Goal: Navigation & Orientation: Find specific page/section

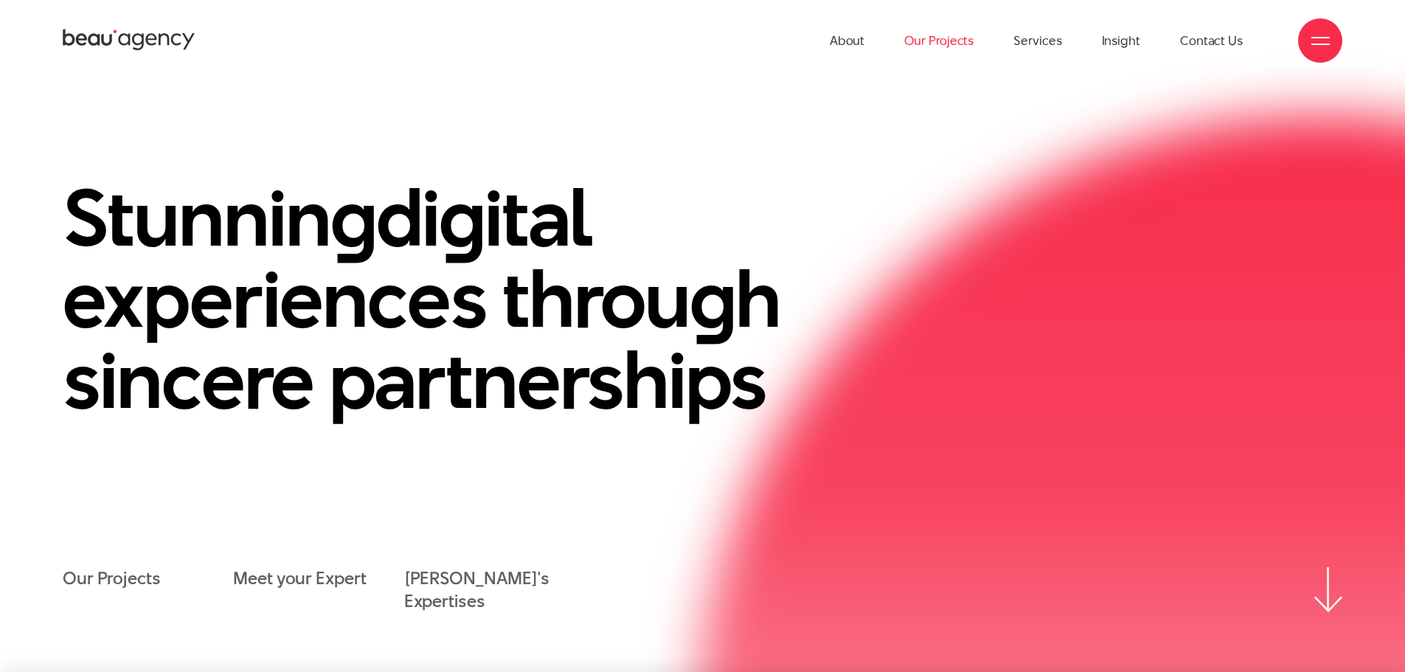
click at [934, 44] on link "Our Projects" at bounding box center [938, 40] width 69 height 81
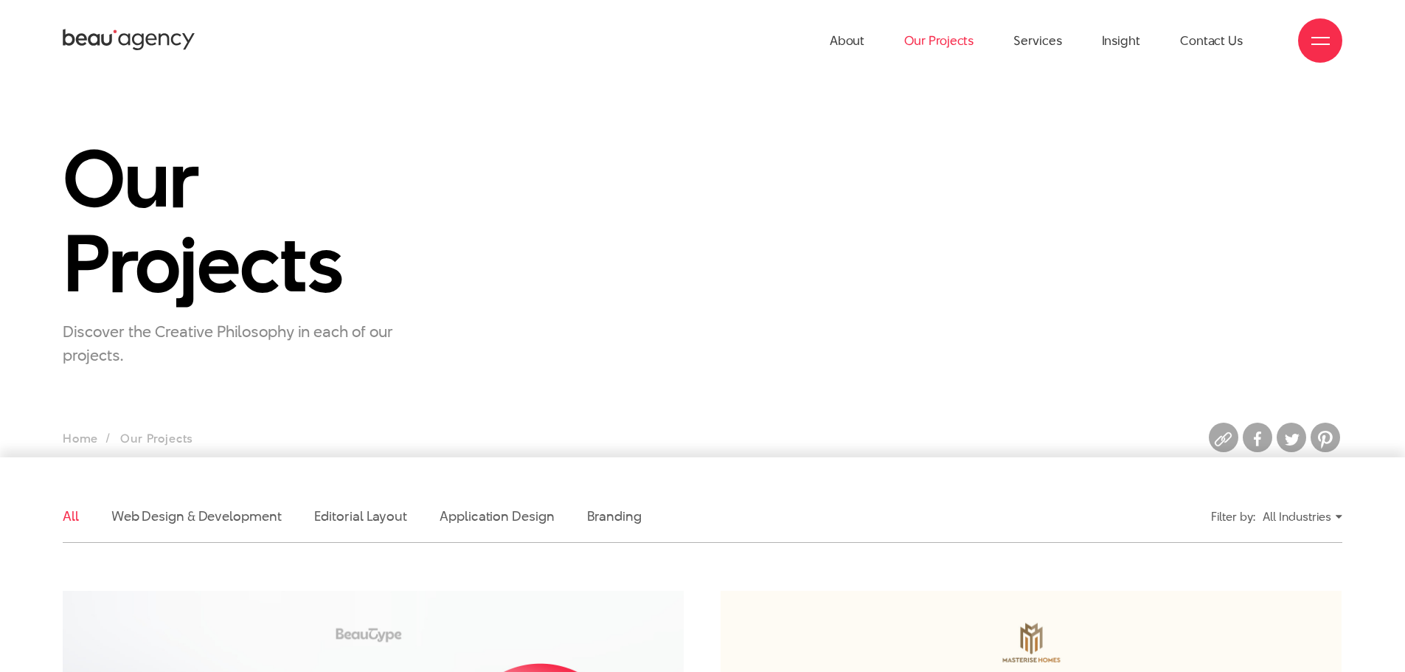
scroll to position [148, 0]
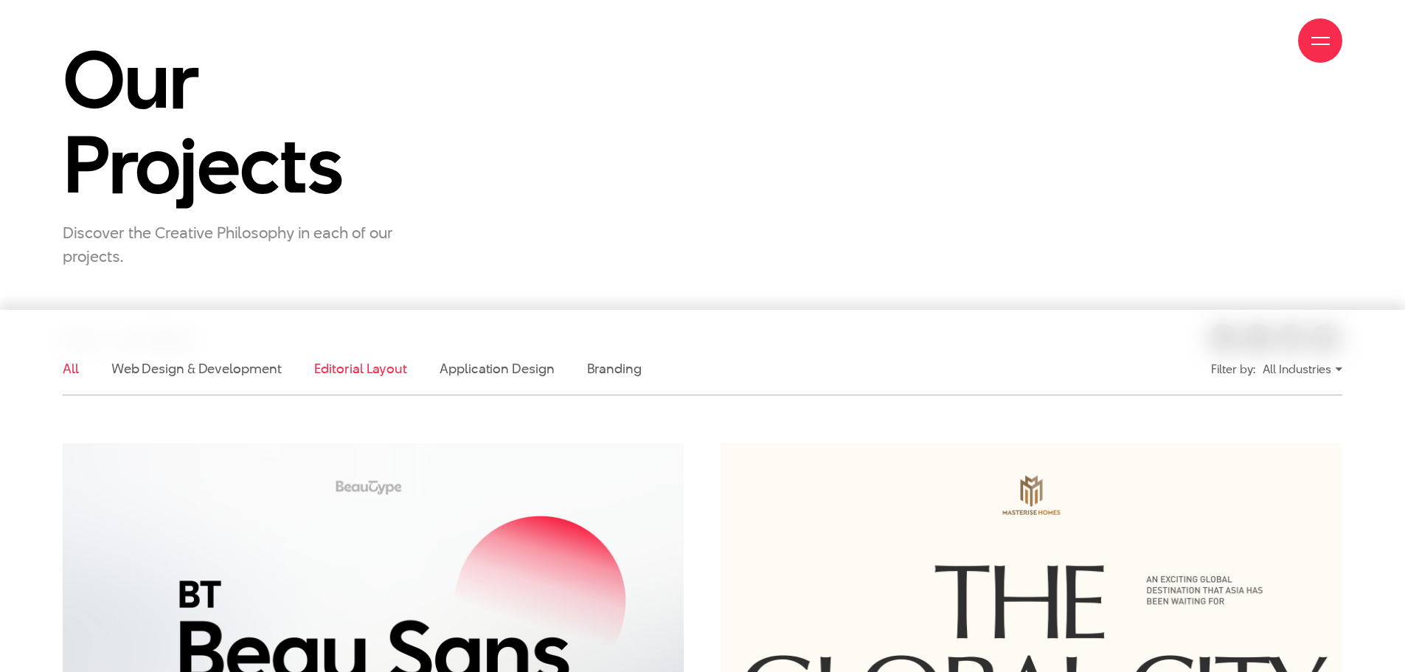
click at [394, 371] on link "Editorial Layout" at bounding box center [361, 368] width 94 height 18
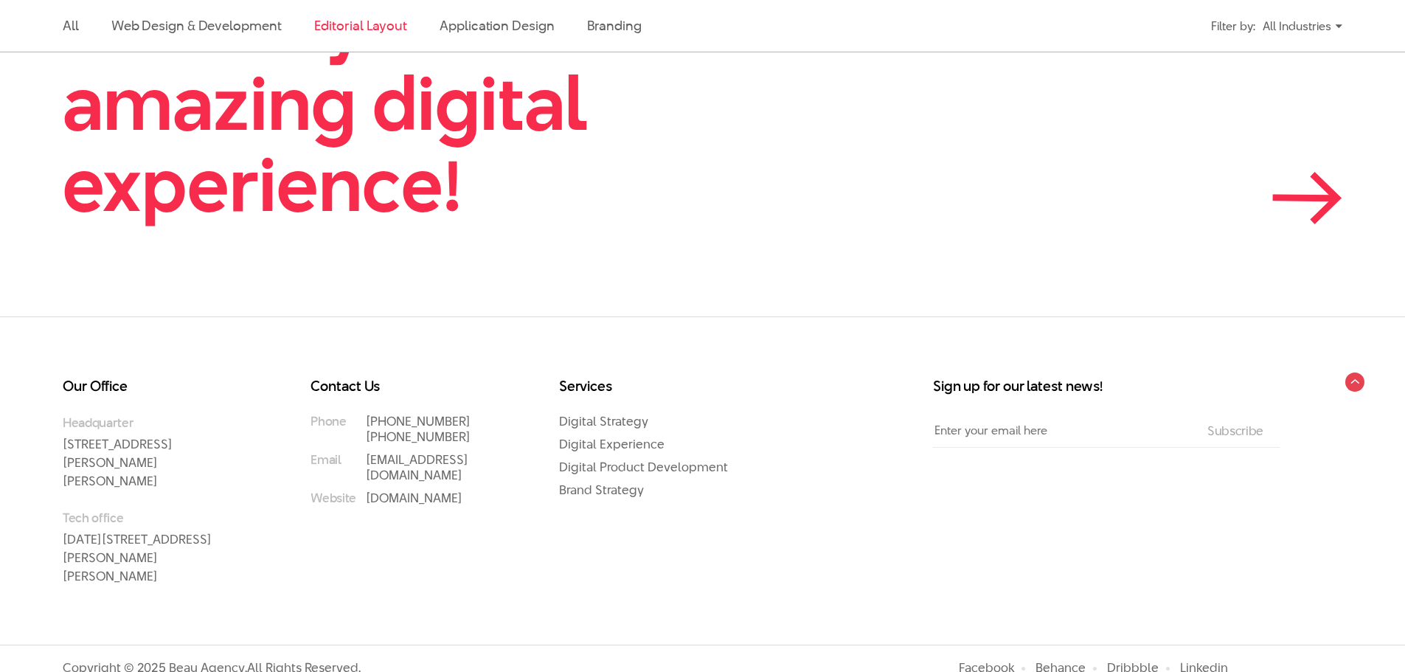
scroll to position [721, 0]
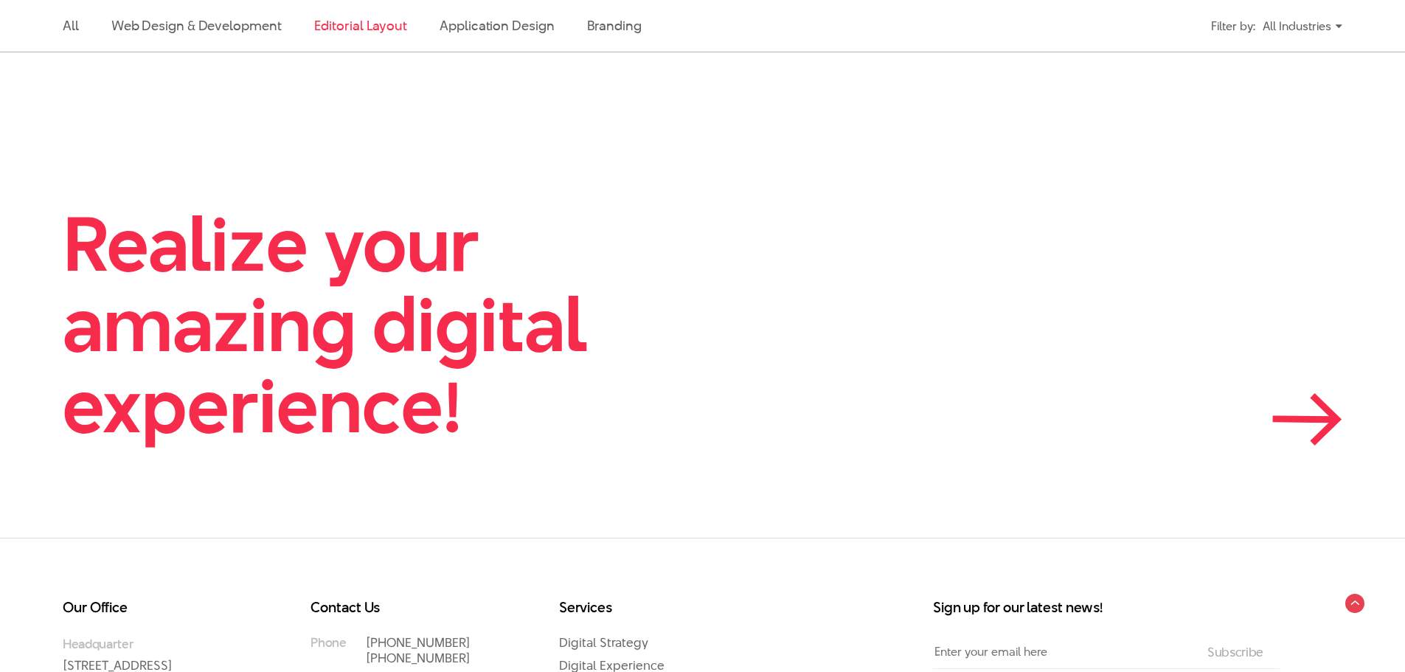
click at [1331, 389] on link "Realize your amazing digital experience!" at bounding box center [703, 325] width 1280 height 242
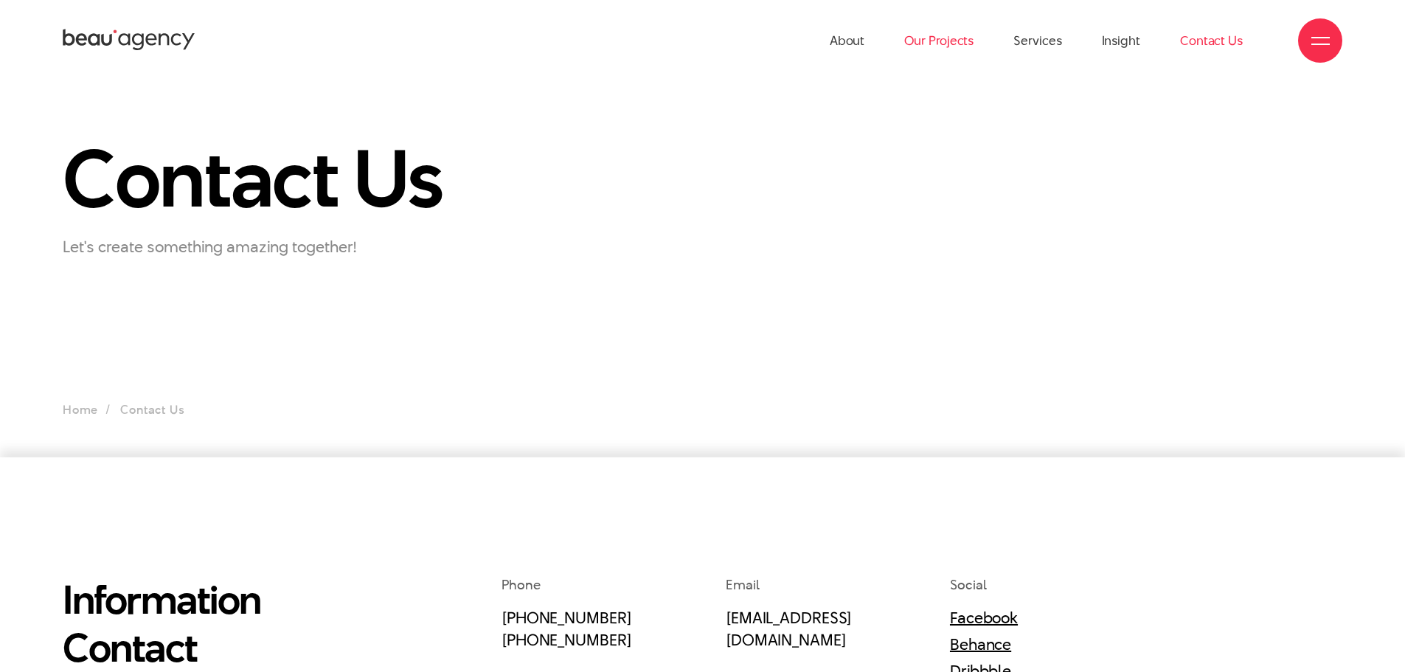
click at [937, 45] on link "Our Projects" at bounding box center [938, 40] width 69 height 81
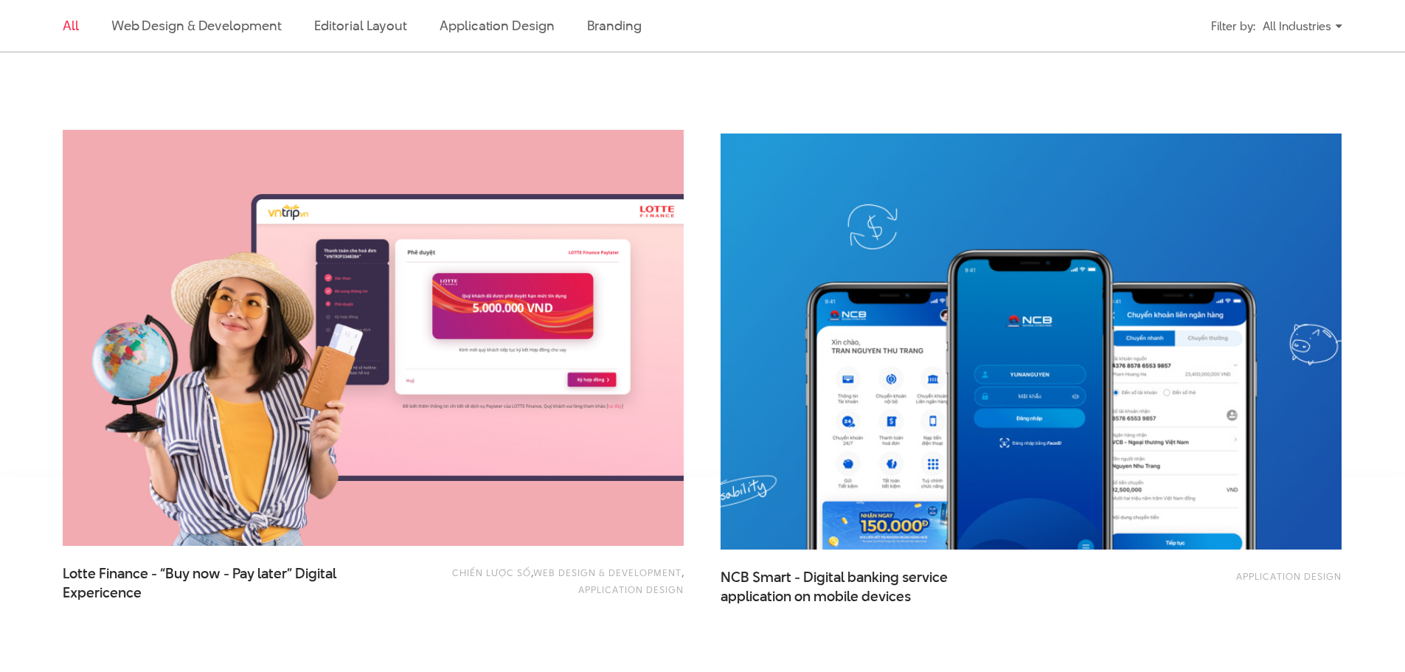
scroll to position [3614, 0]
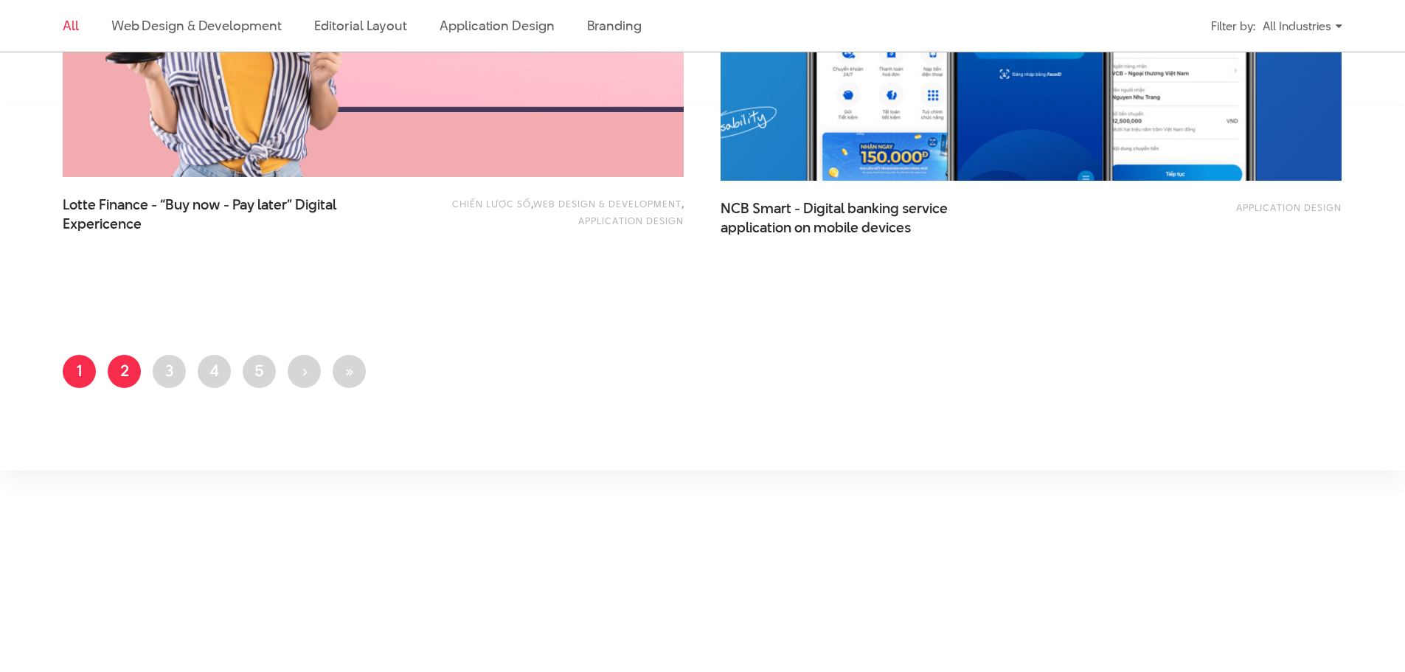
click at [125, 376] on link "Page 2" at bounding box center [124, 371] width 33 height 33
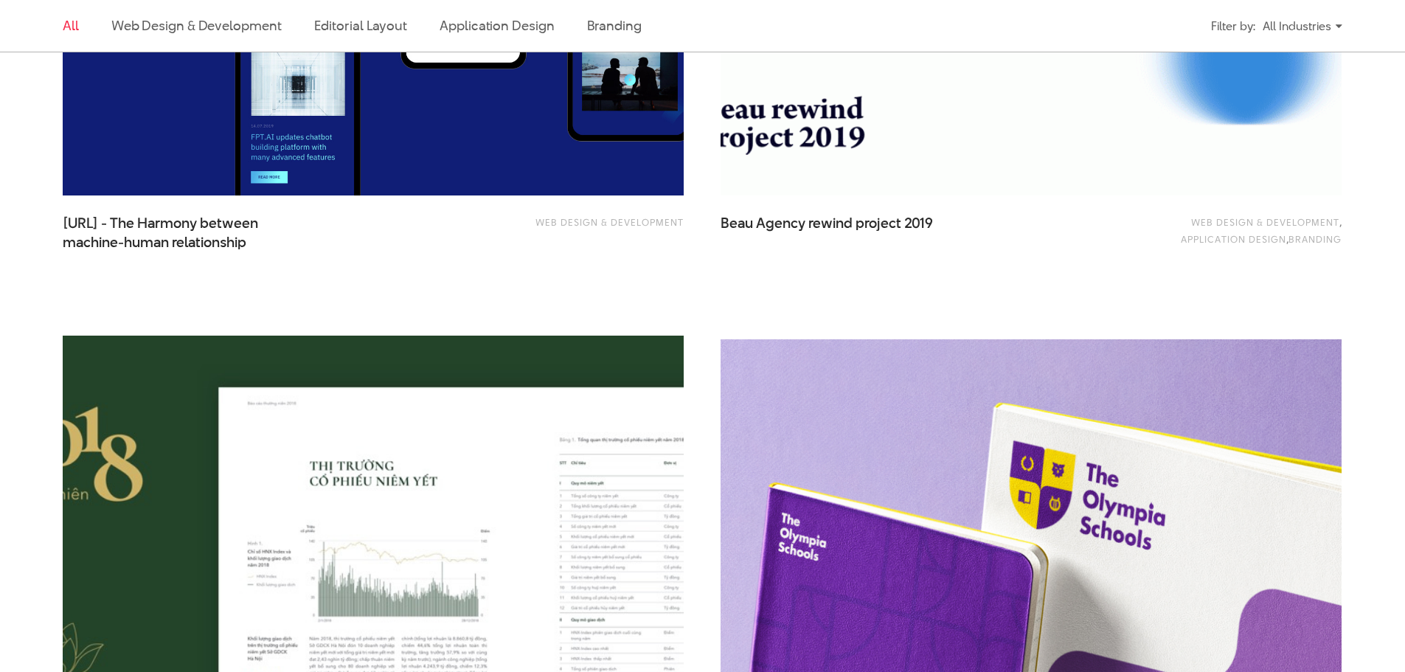
scroll to position [1033, 0]
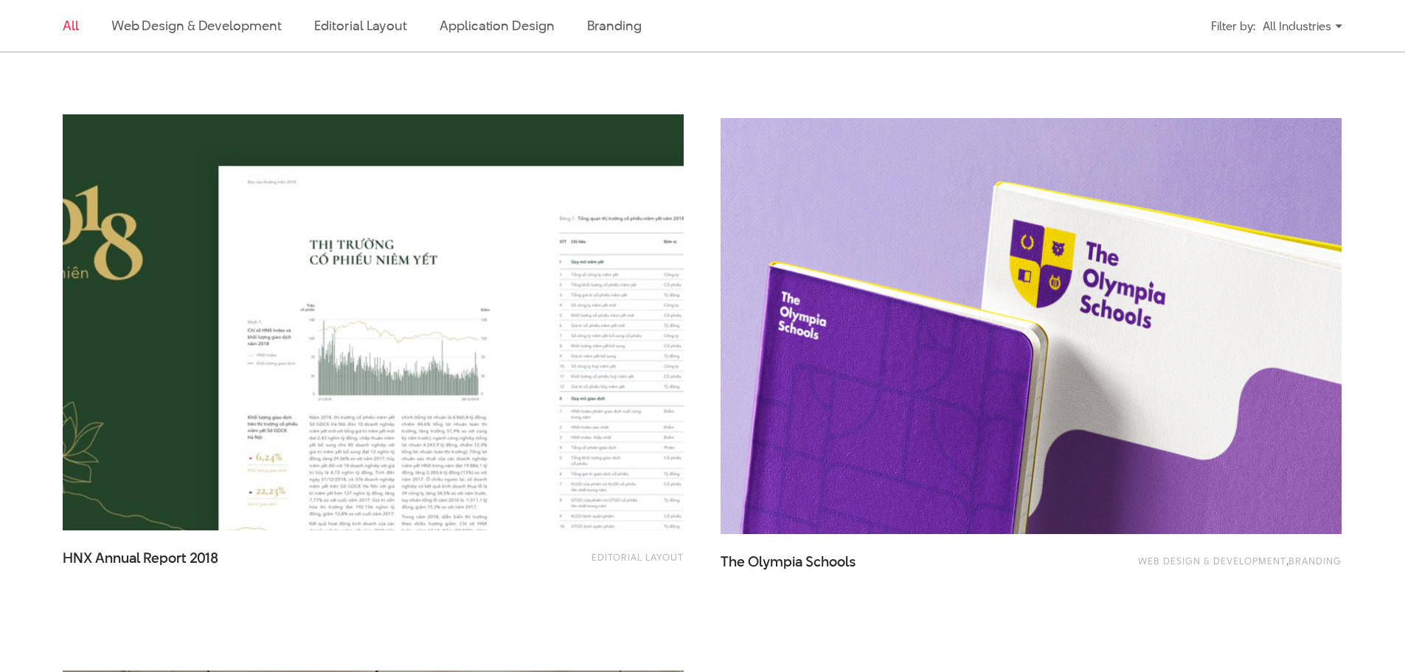
click at [366, 297] on img at bounding box center [373, 323] width 683 height 458
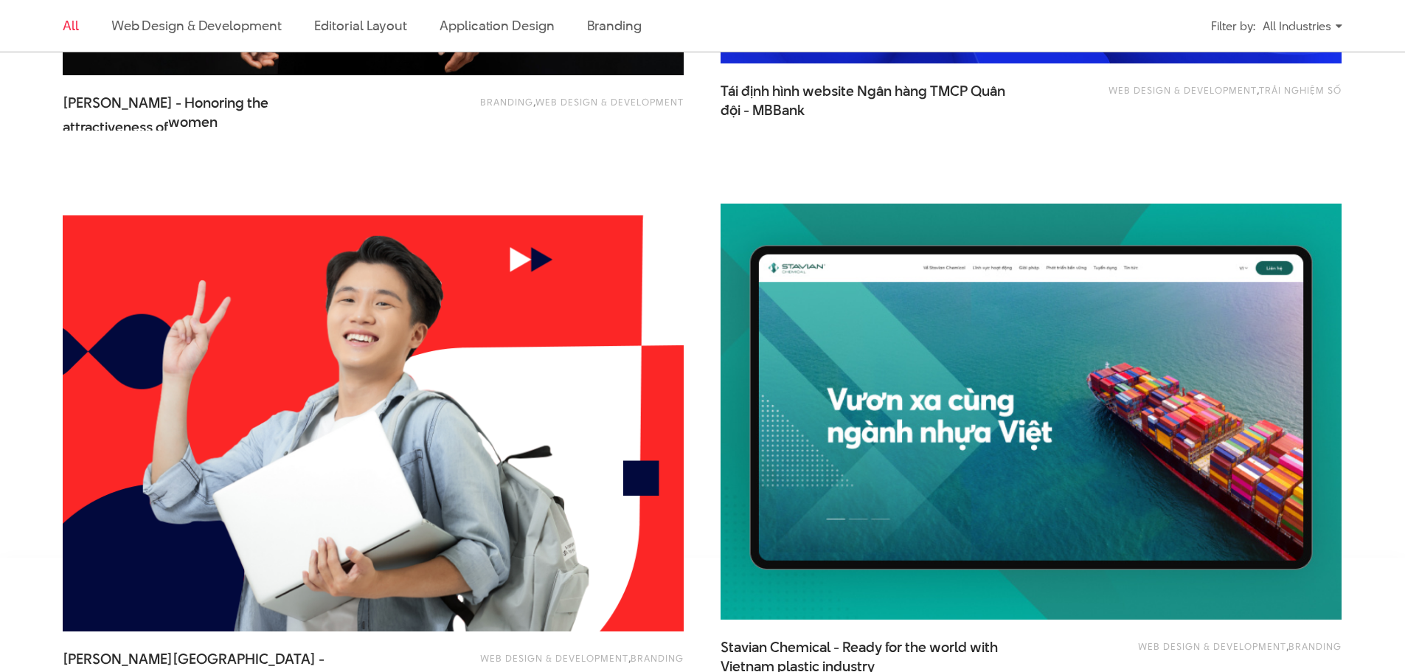
scroll to position [3540, 0]
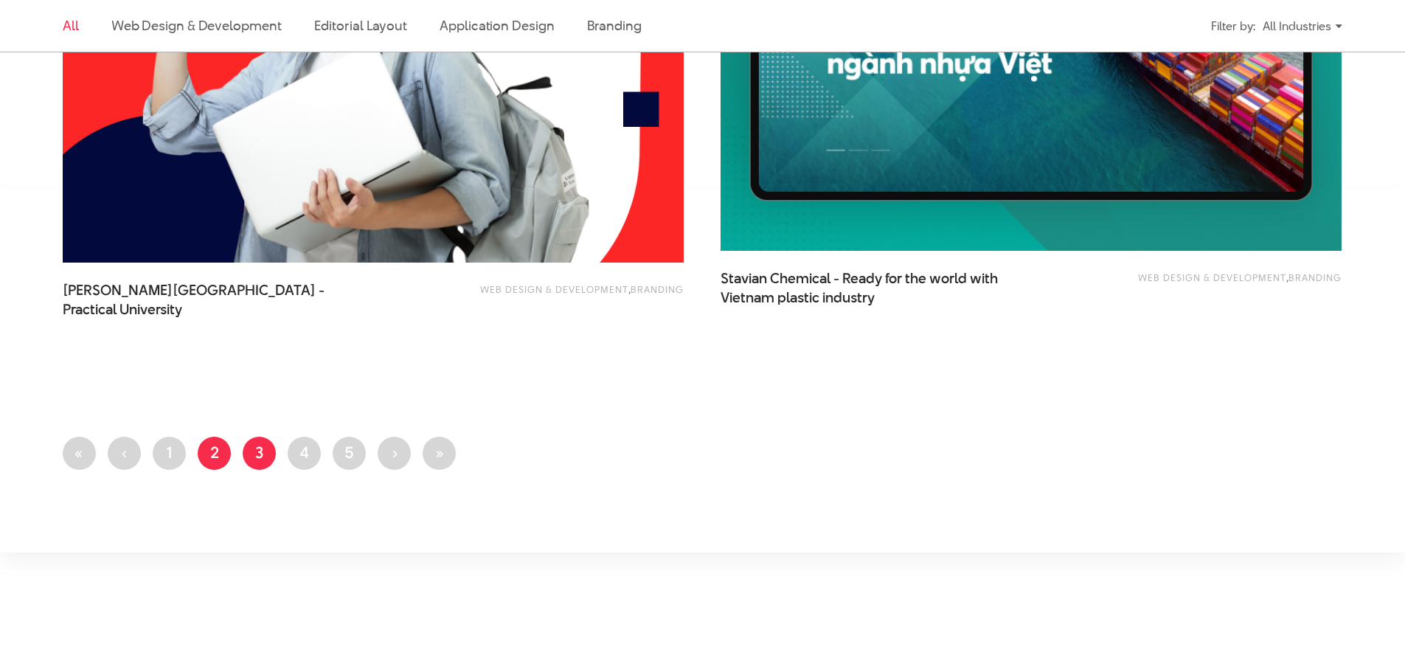
click at [260, 449] on link "Page 3" at bounding box center [259, 453] width 33 height 33
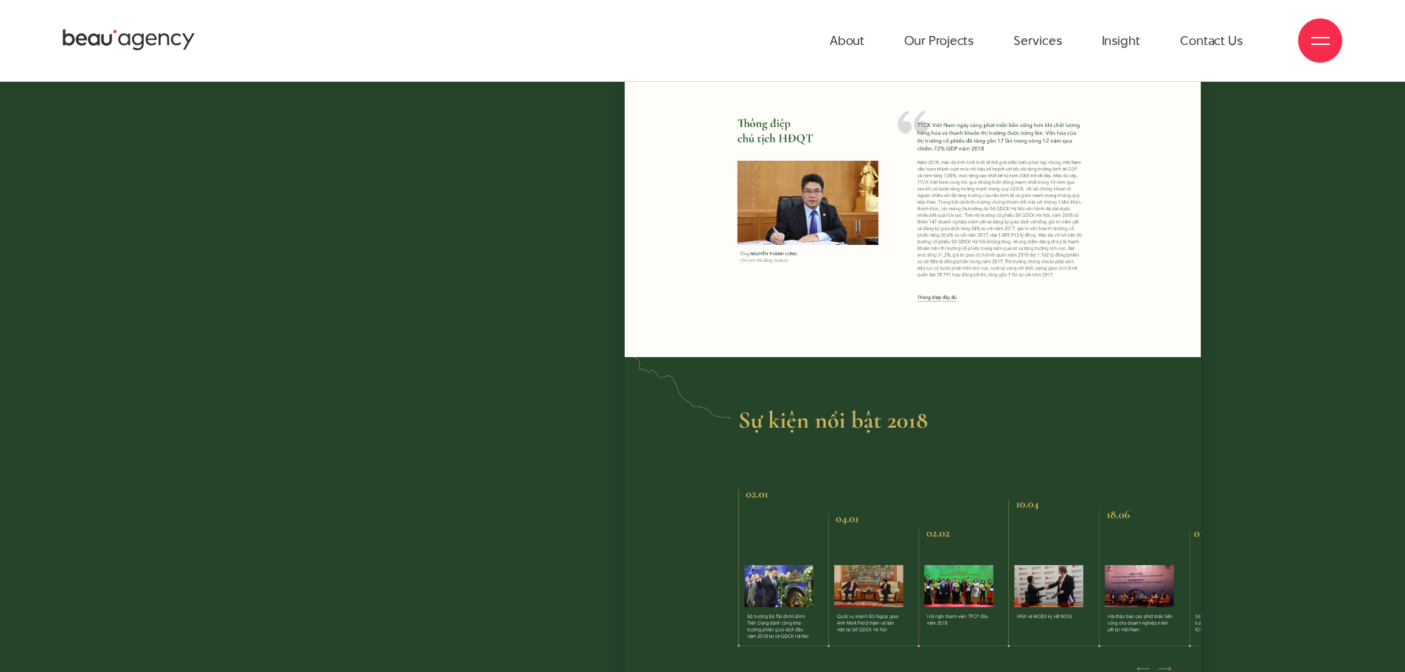
scroll to position [8703, 0]
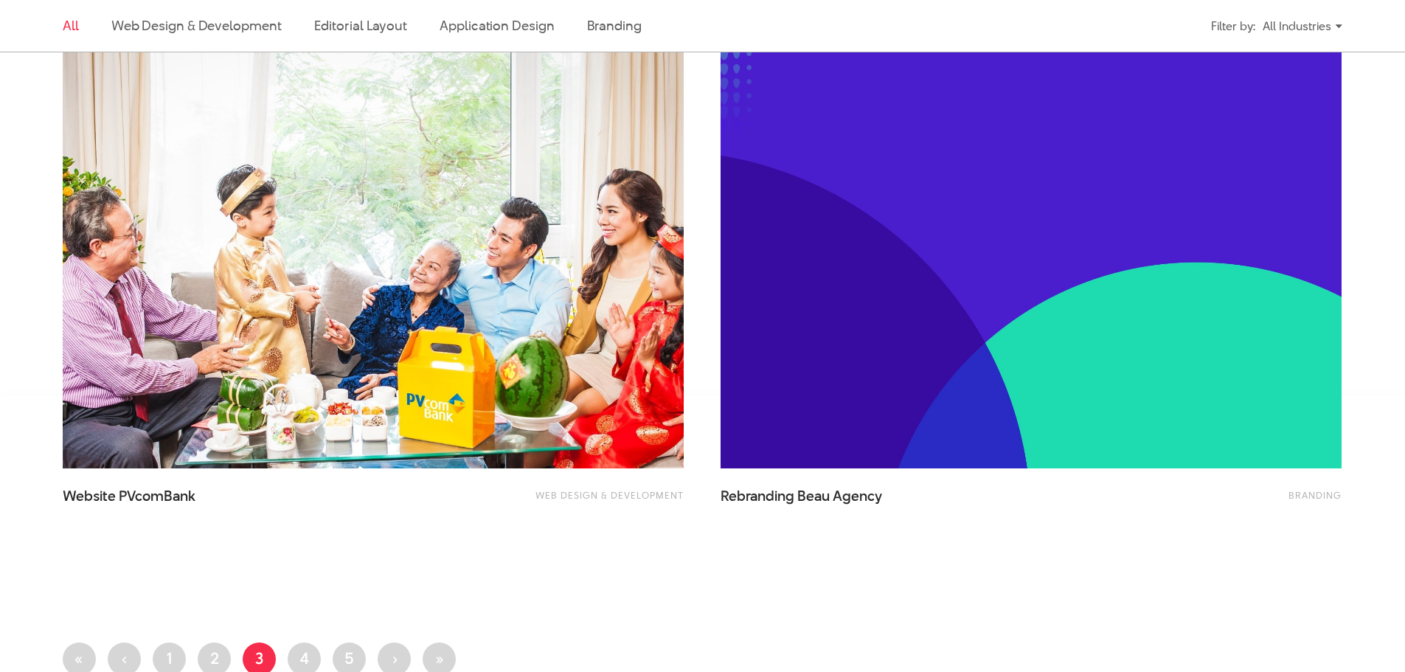
scroll to position [3614, 0]
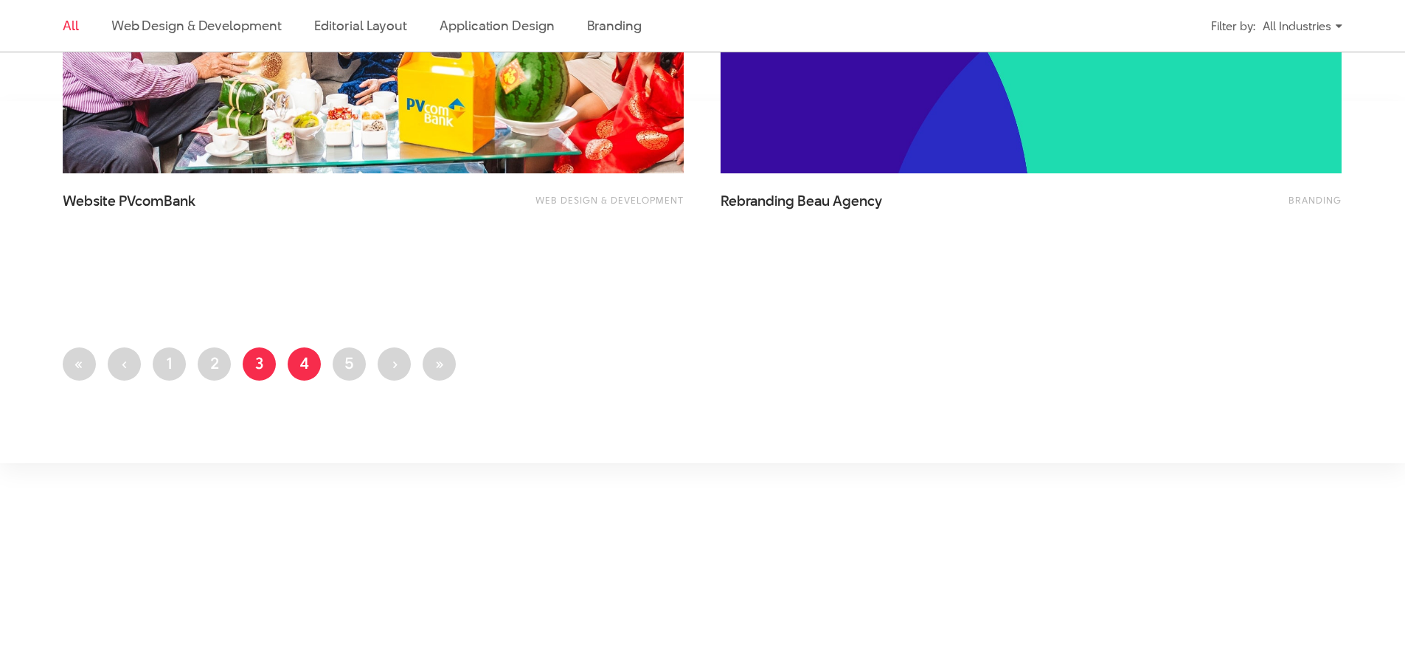
click at [302, 376] on link "Page 4" at bounding box center [304, 363] width 33 height 33
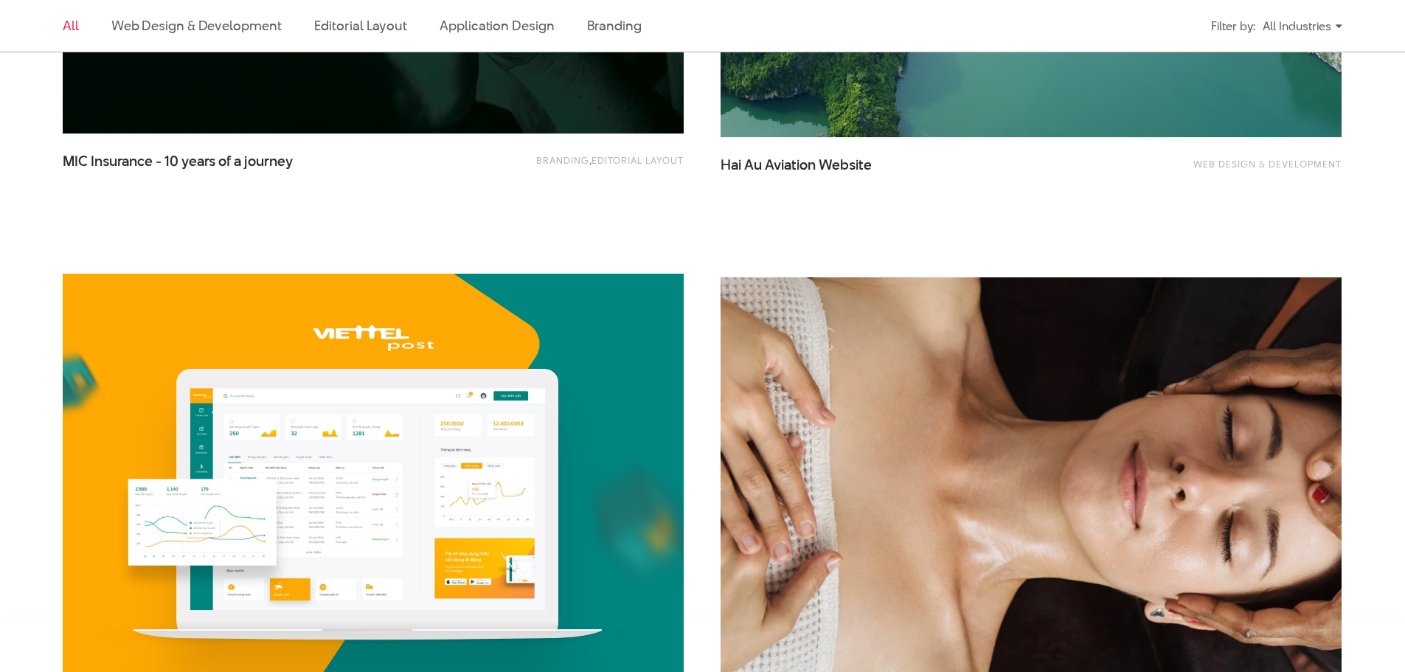
scroll to position [3393, 0]
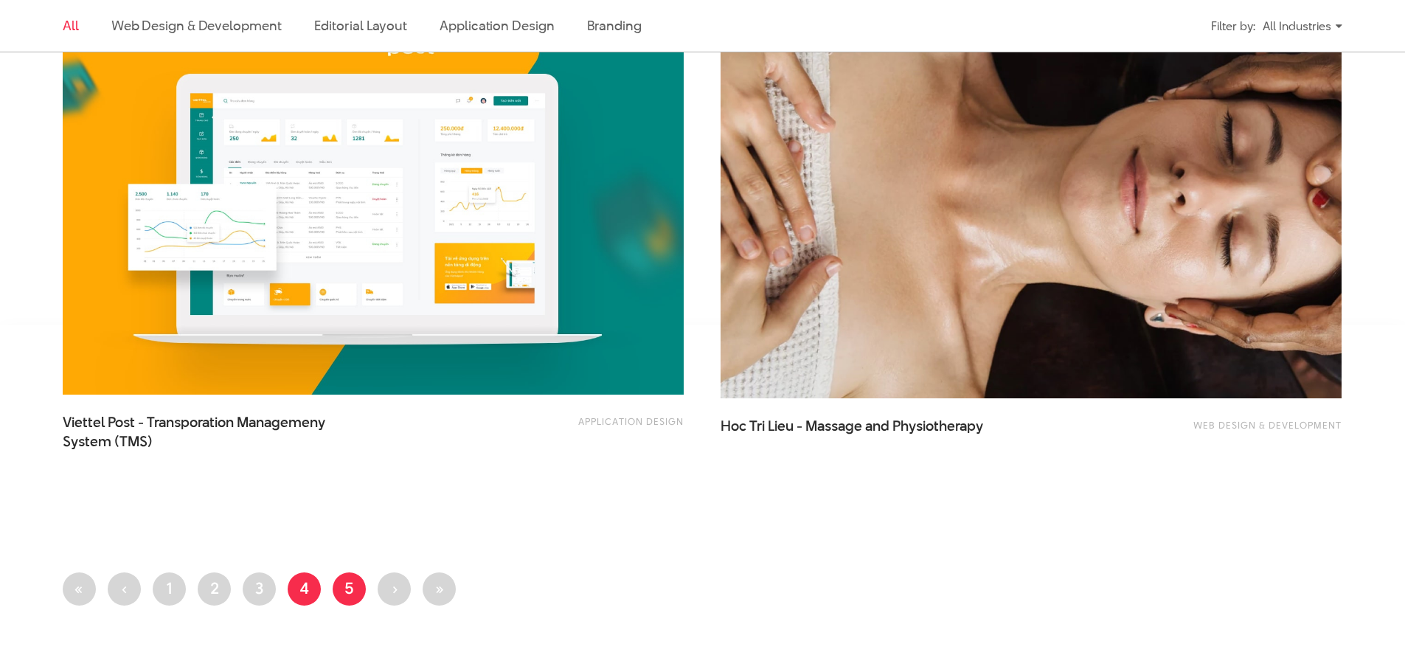
click at [347, 589] on link "Page 5" at bounding box center [349, 588] width 33 height 33
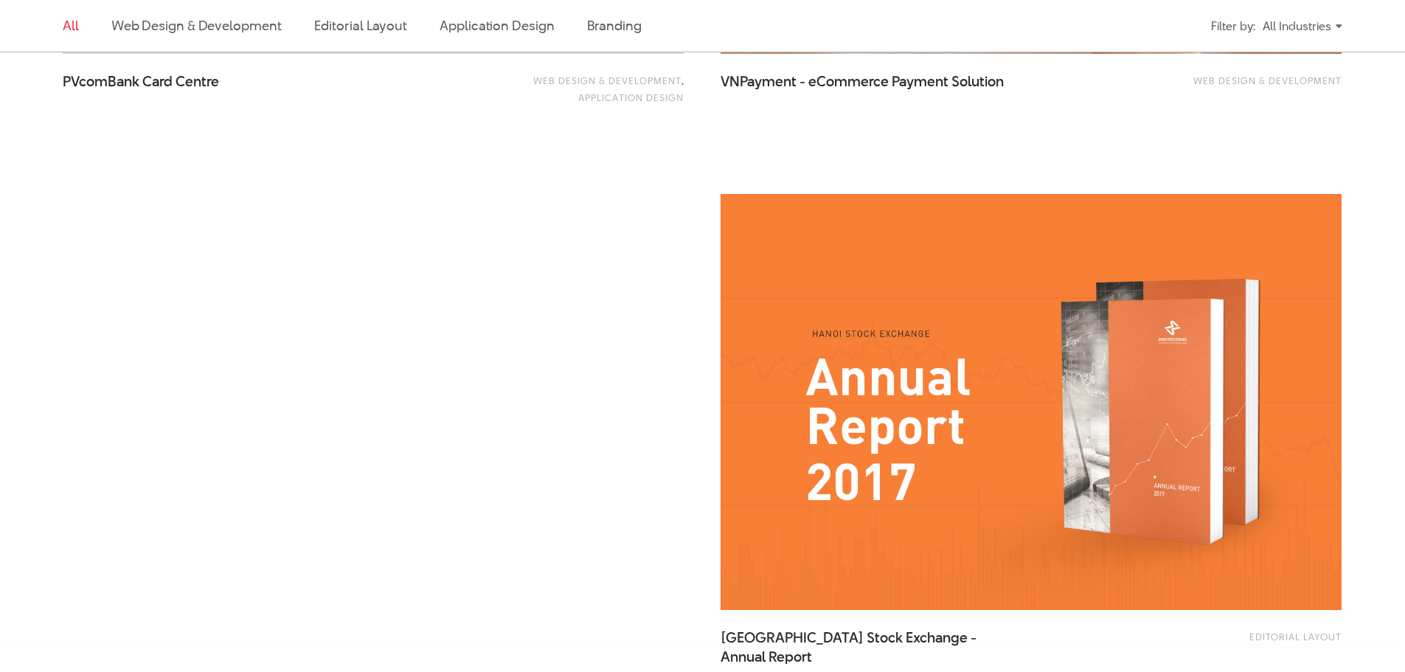
scroll to position [2360, 0]
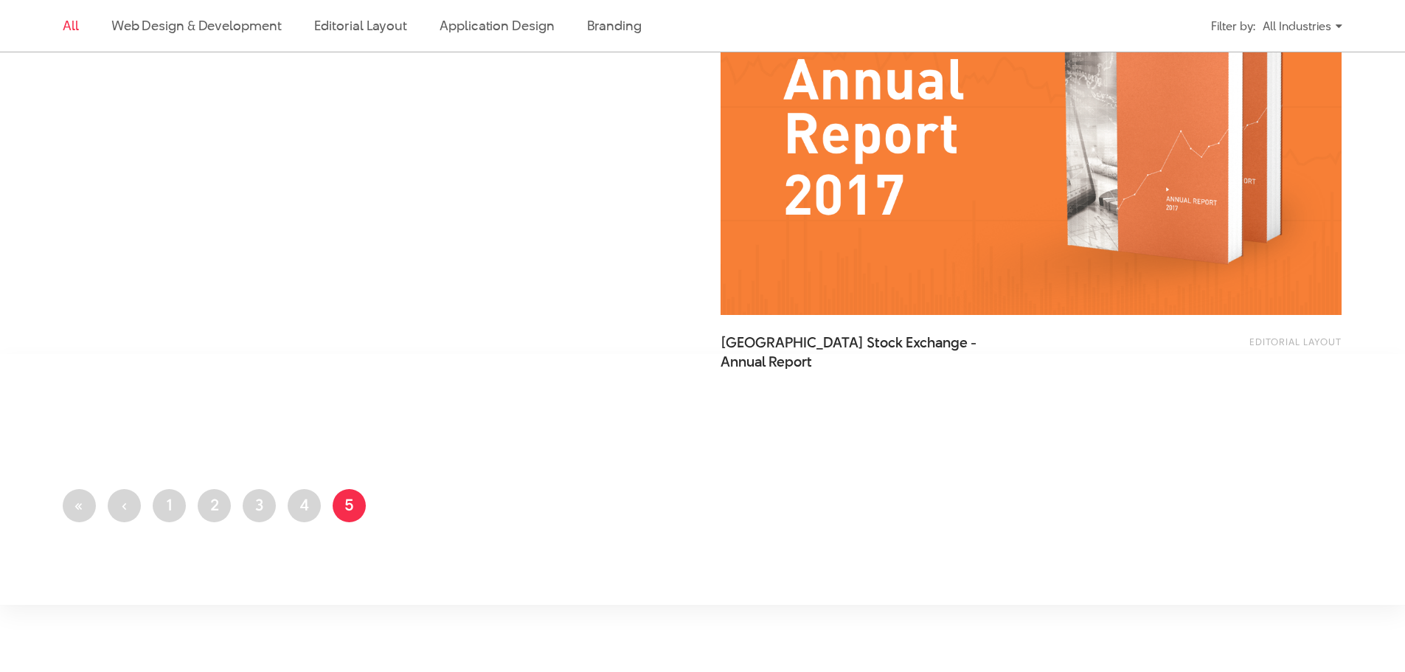
click at [911, 204] on img at bounding box center [1031, 107] width 683 height 458
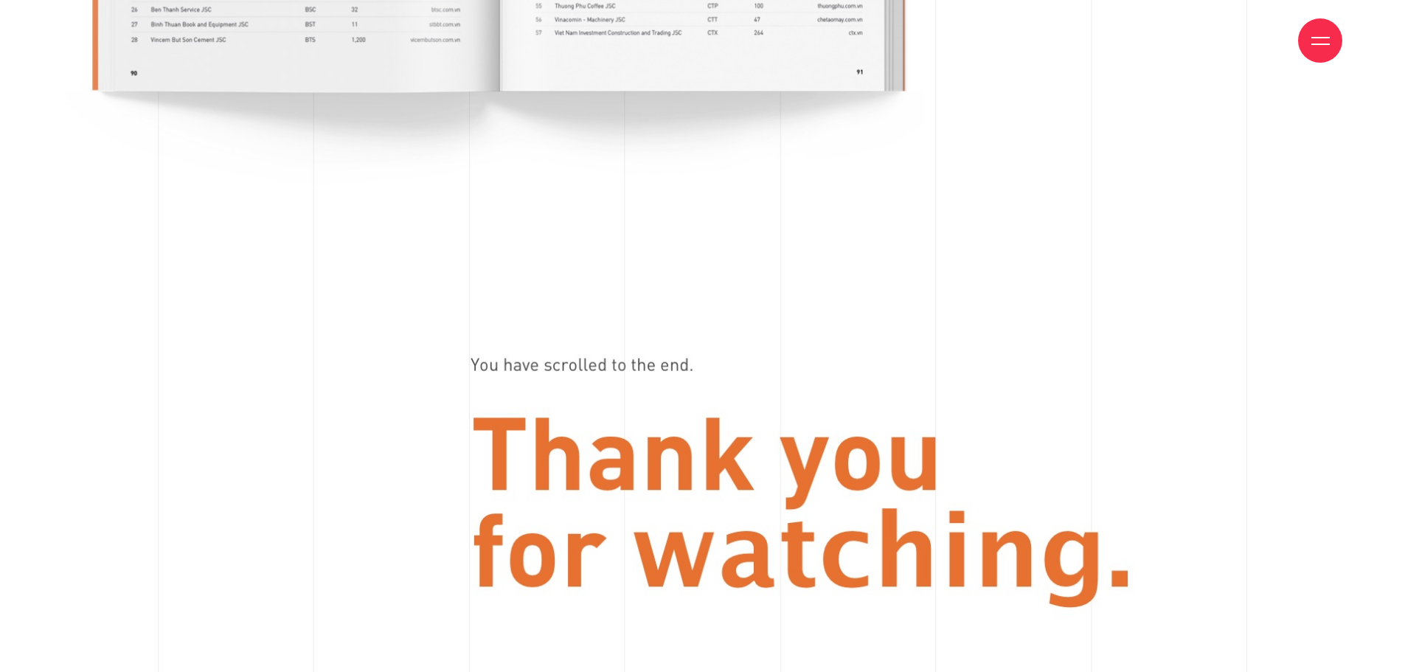
scroll to position [17259, 0]
